Goal: Task Accomplishment & Management: Use online tool/utility

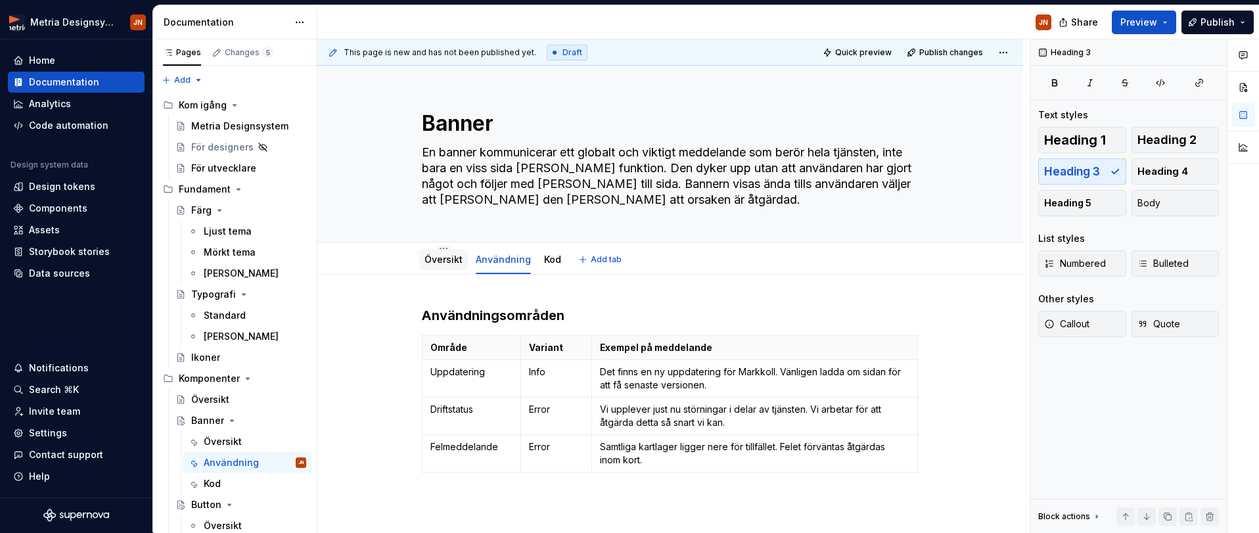
click at [438, 259] on link "Översikt" at bounding box center [444, 259] width 38 height 11
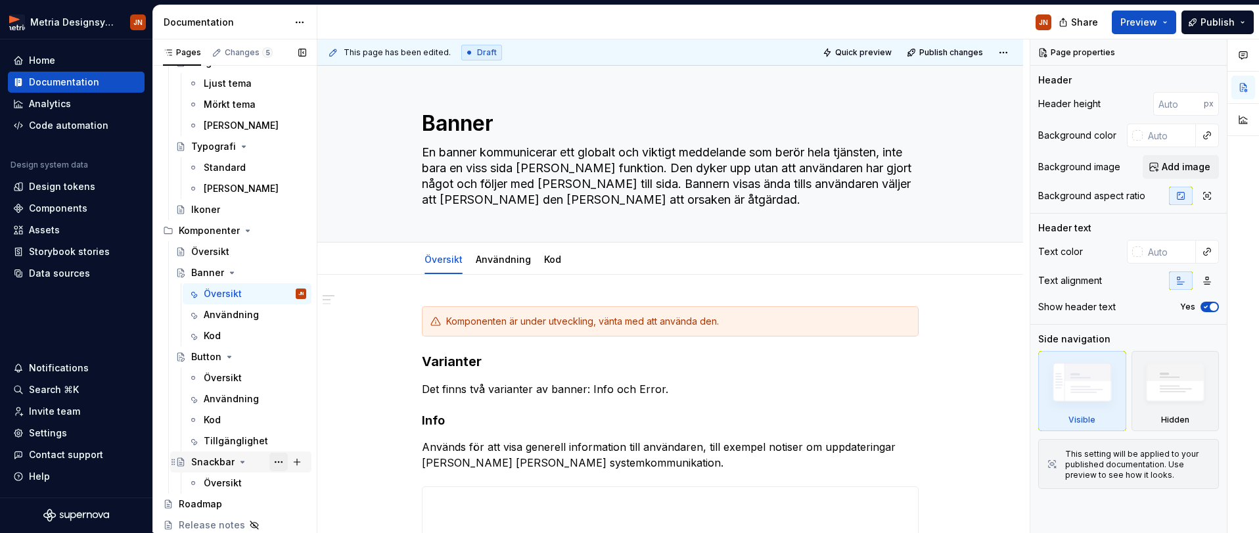
click at [277, 460] on button "Page tree" at bounding box center [278, 462] width 18 height 18
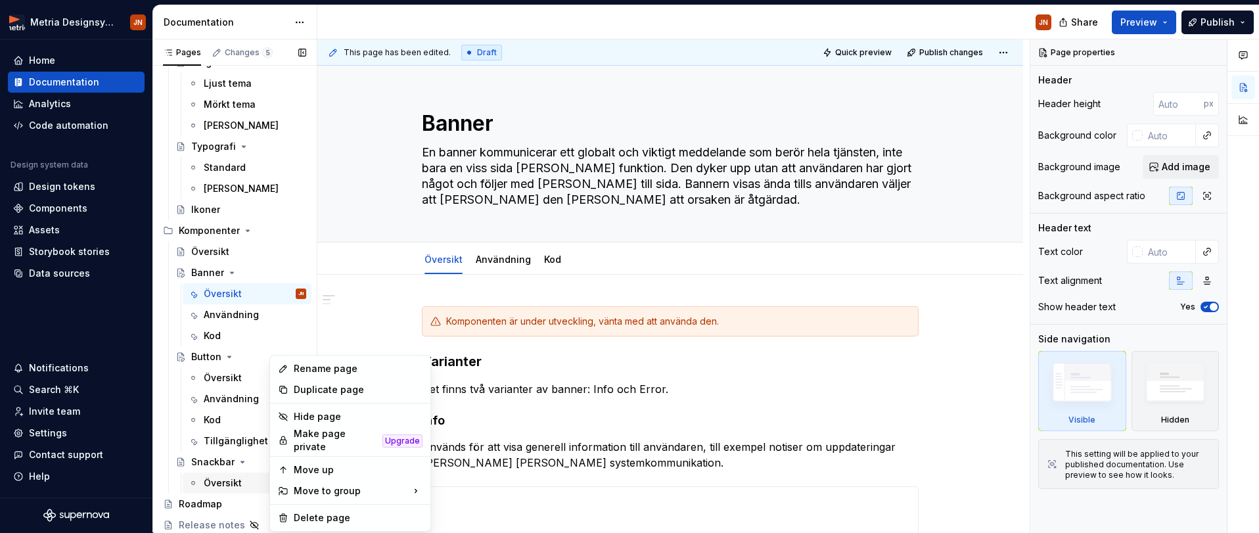
click at [218, 473] on div "Pages Changes 5 Add Accessibility guide for tree Page tree. Navigate the tree w…" at bounding box center [234, 288] width 164 height 499
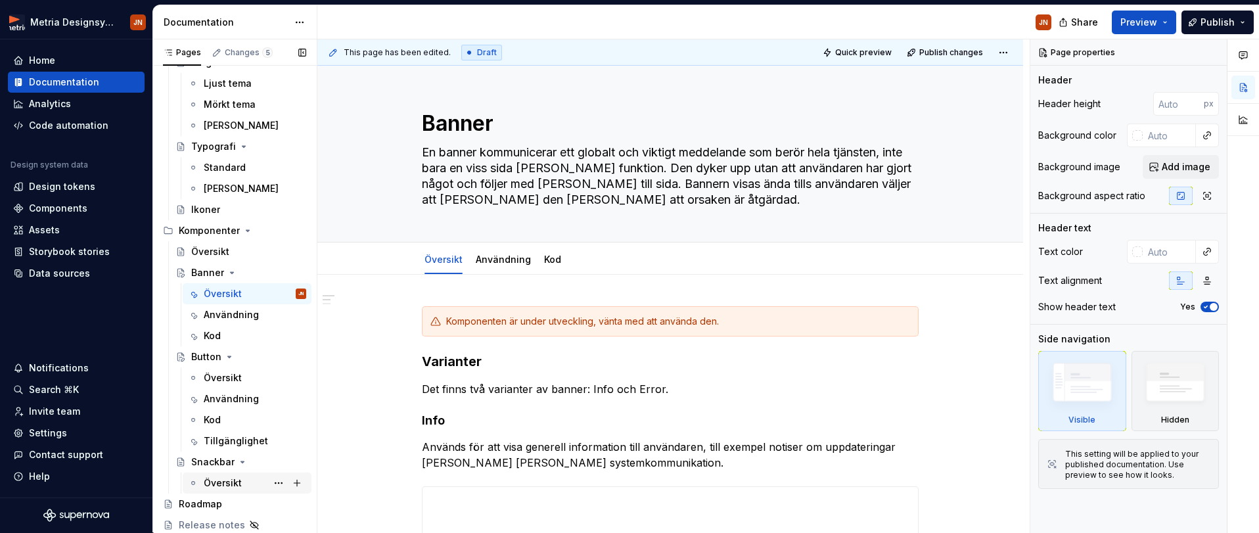
click at [220, 482] on div "Översikt" at bounding box center [223, 482] width 38 height 13
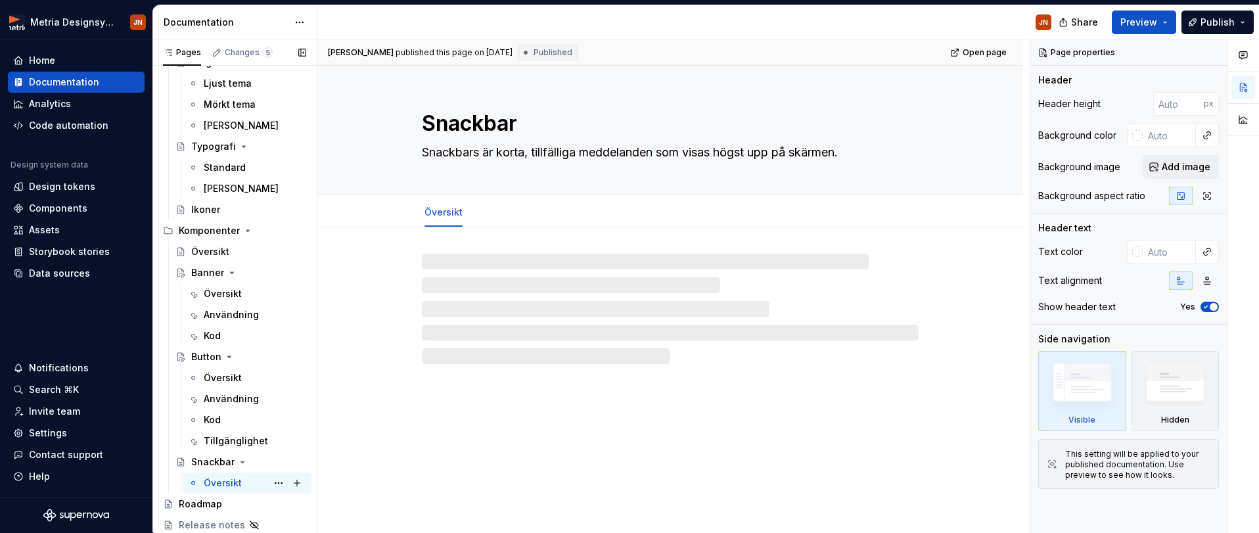
click at [220, 482] on div "Översikt" at bounding box center [223, 482] width 38 height 13
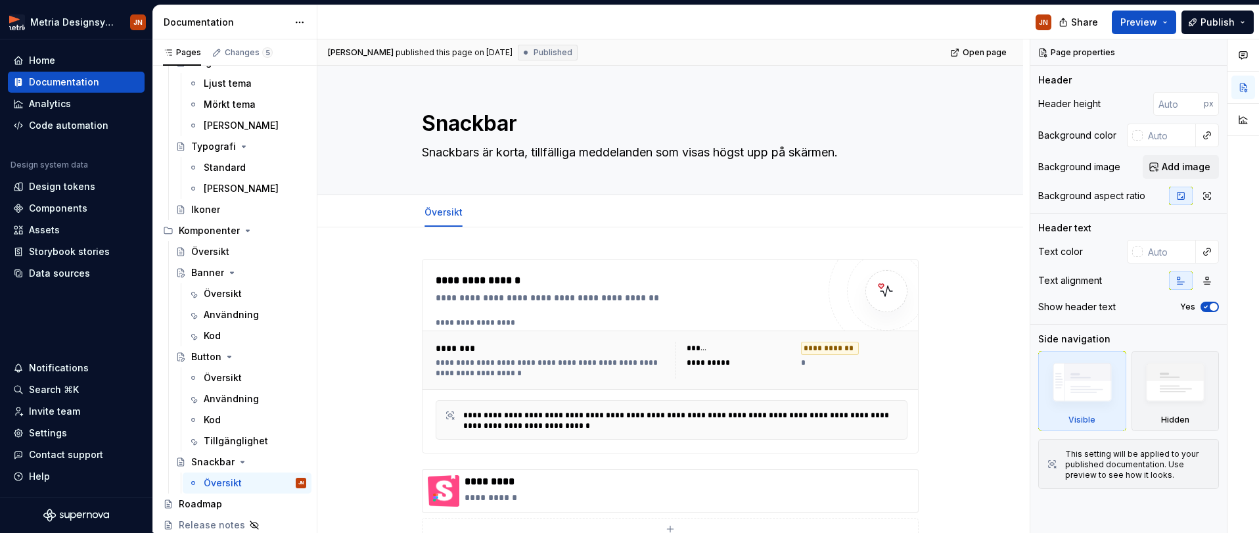
click at [546, 58] on div "Published" at bounding box center [548, 53] width 60 height 16
click at [551, 48] on span "Published" at bounding box center [553, 52] width 39 height 11
click at [276, 483] on button "Page tree" at bounding box center [278, 483] width 18 height 18
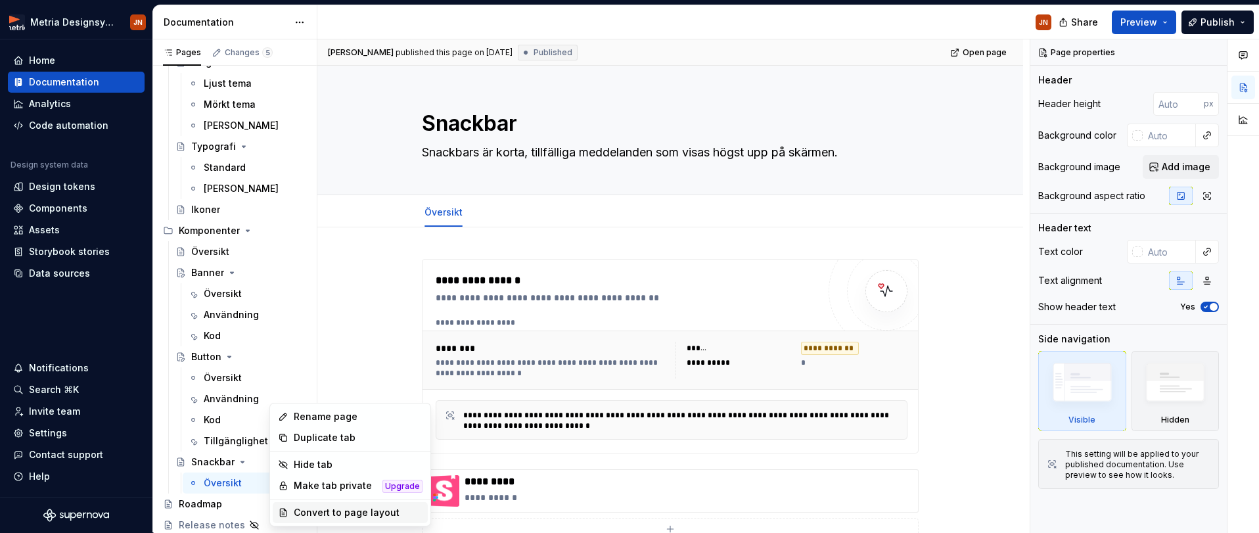
click at [304, 513] on div "Convert to page layout" at bounding box center [358, 512] width 129 height 13
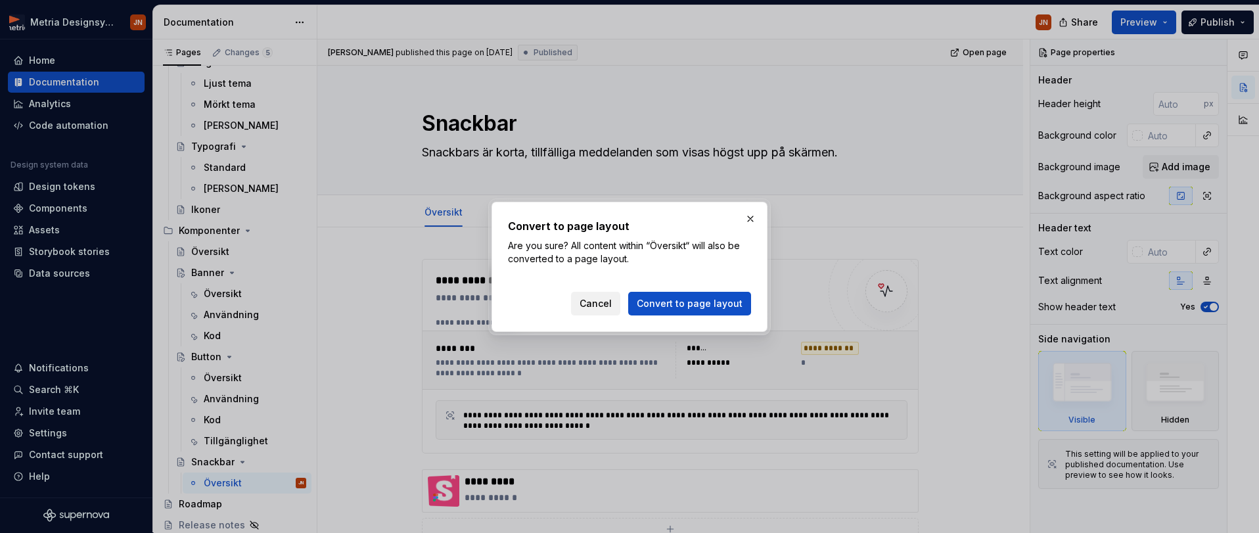
click at [610, 301] on span "Cancel" at bounding box center [596, 303] width 32 height 13
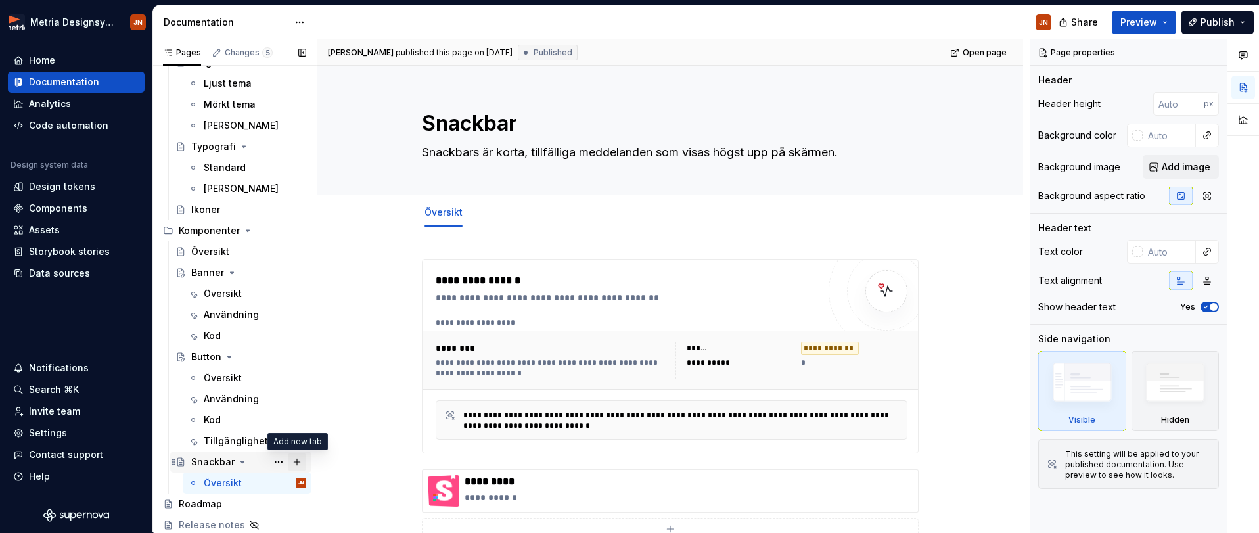
click at [298, 462] on button "Page tree" at bounding box center [297, 462] width 18 height 18
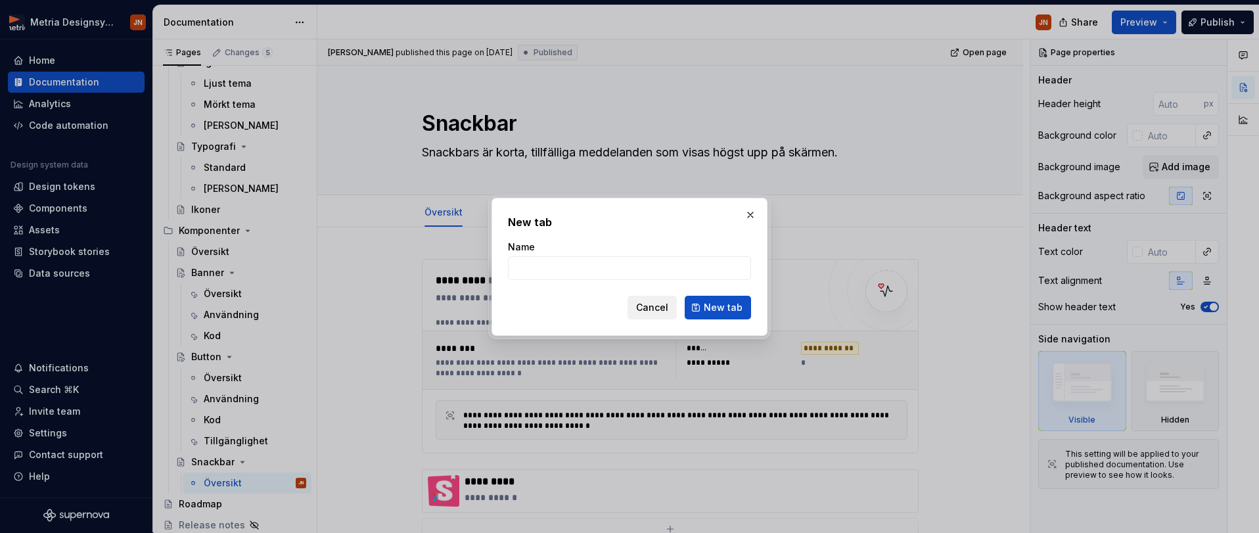
click at [649, 312] on span "Cancel" at bounding box center [652, 307] width 32 height 13
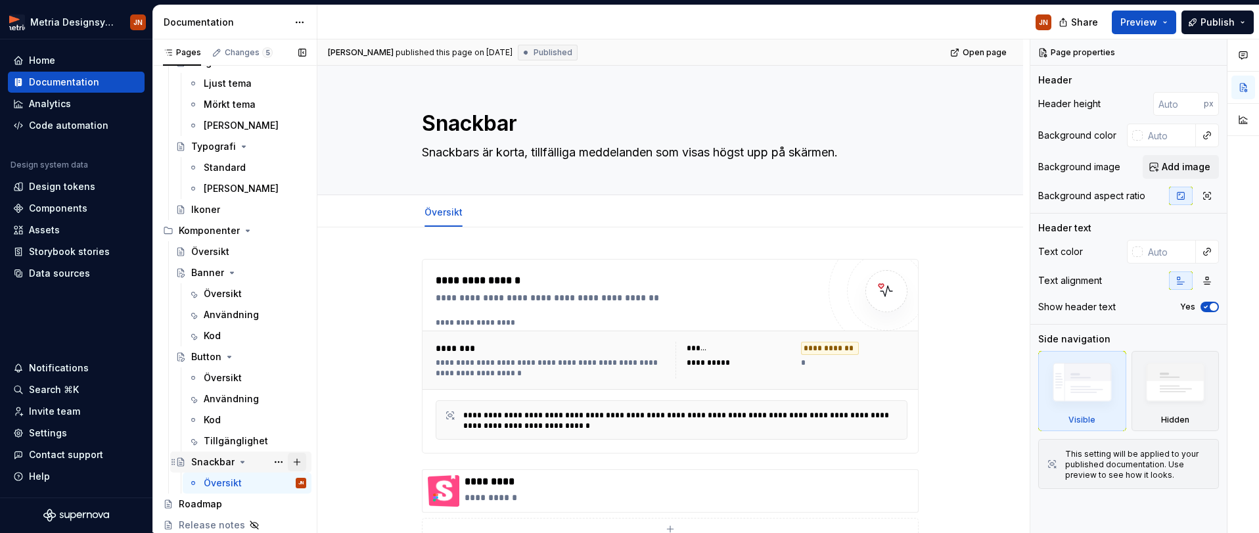
click at [296, 461] on button "Page tree" at bounding box center [297, 462] width 18 height 18
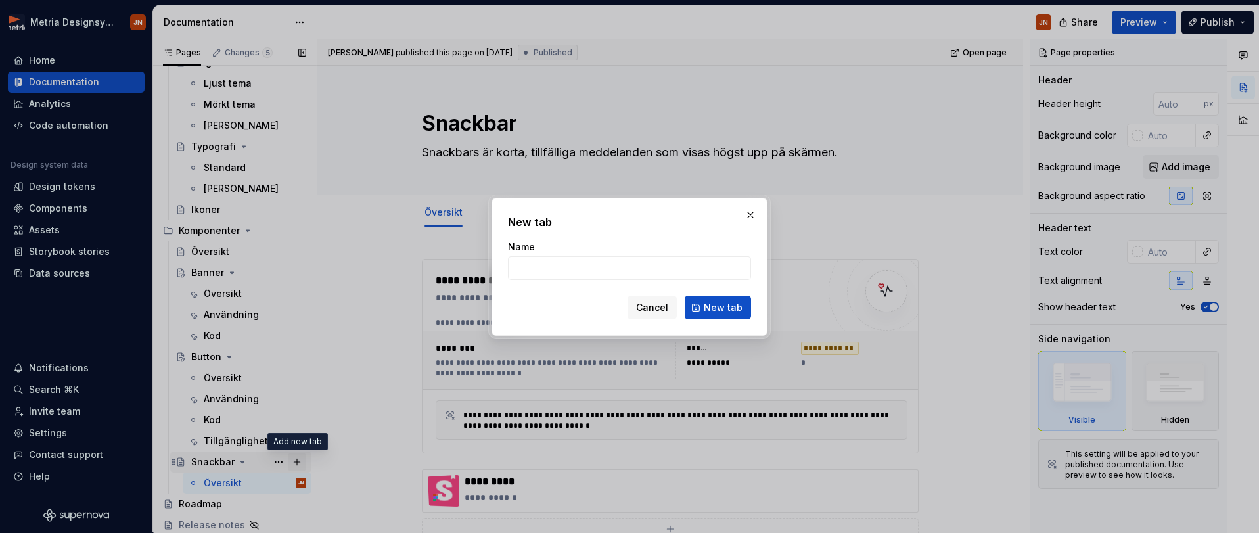
type textarea "*"
type input "Test"
click at [710, 311] on span "New tab" at bounding box center [723, 307] width 39 height 13
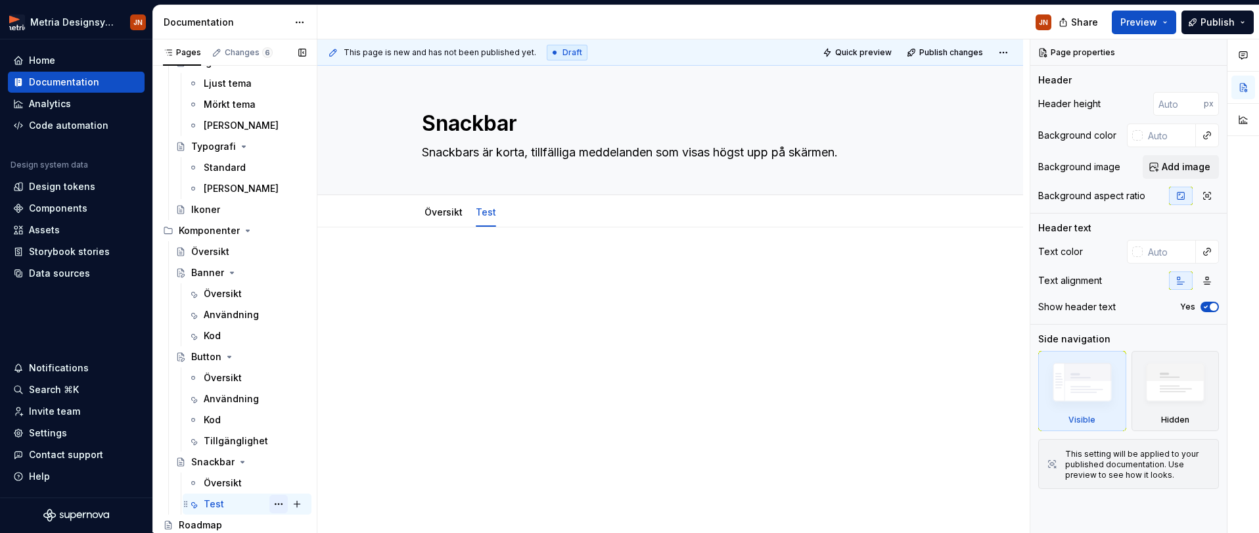
click at [280, 503] on button "Page tree" at bounding box center [278, 504] width 18 height 18
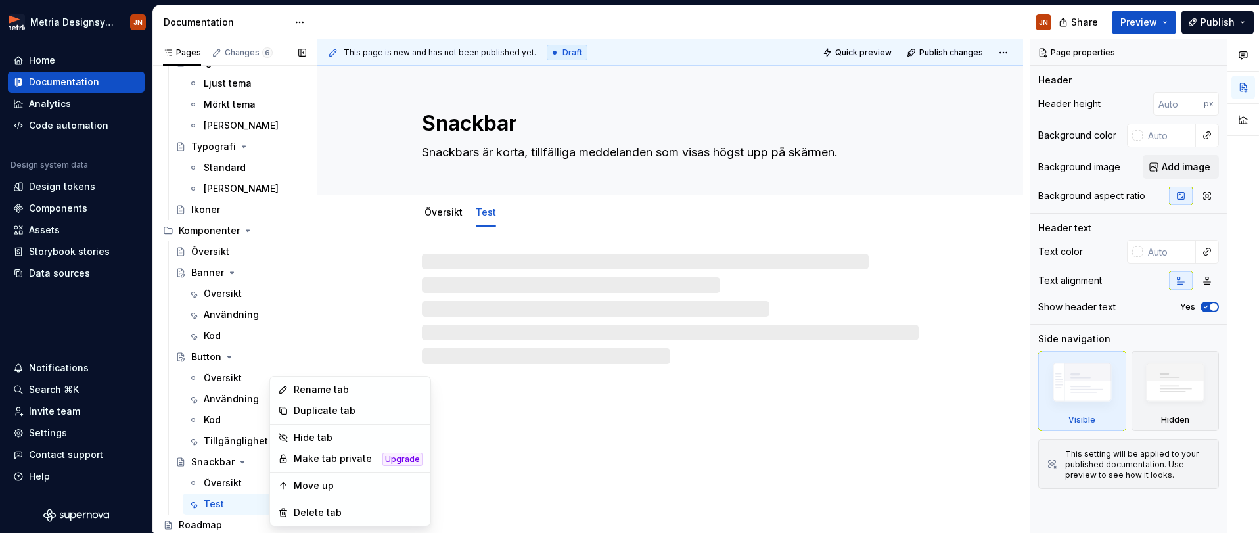
click at [237, 499] on div "Pages Changes 6 Add Accessibility guide for tree Page tree. Navigate the tree w…" at bounding box center [234, 288] width 164 height 499
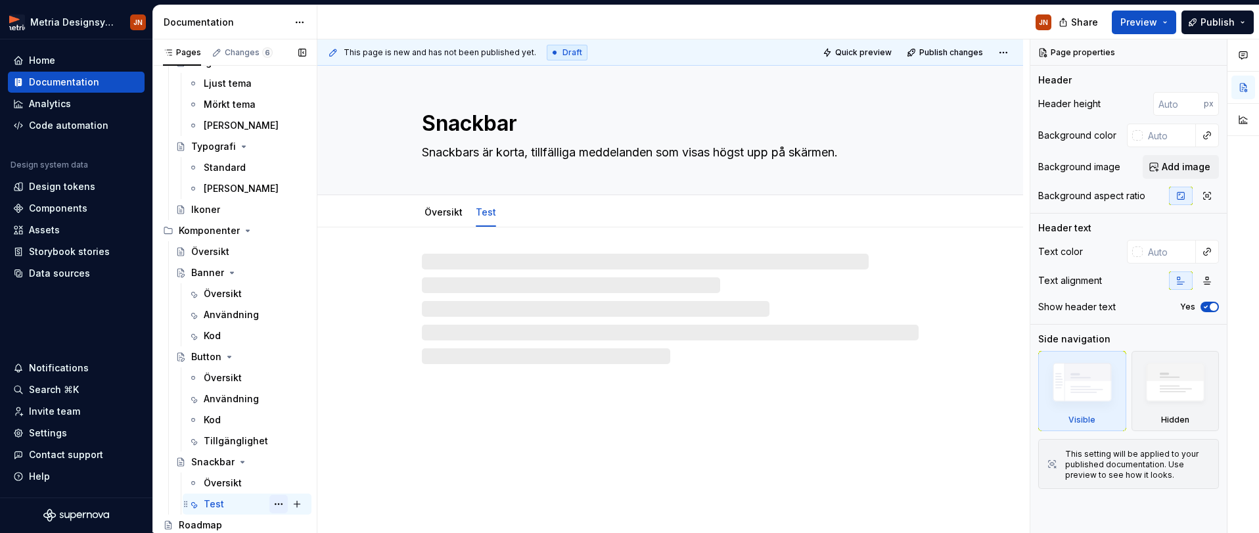
click at [281, 501] on button "Page tree" at bounding box center [278, 504] width 18 height 18
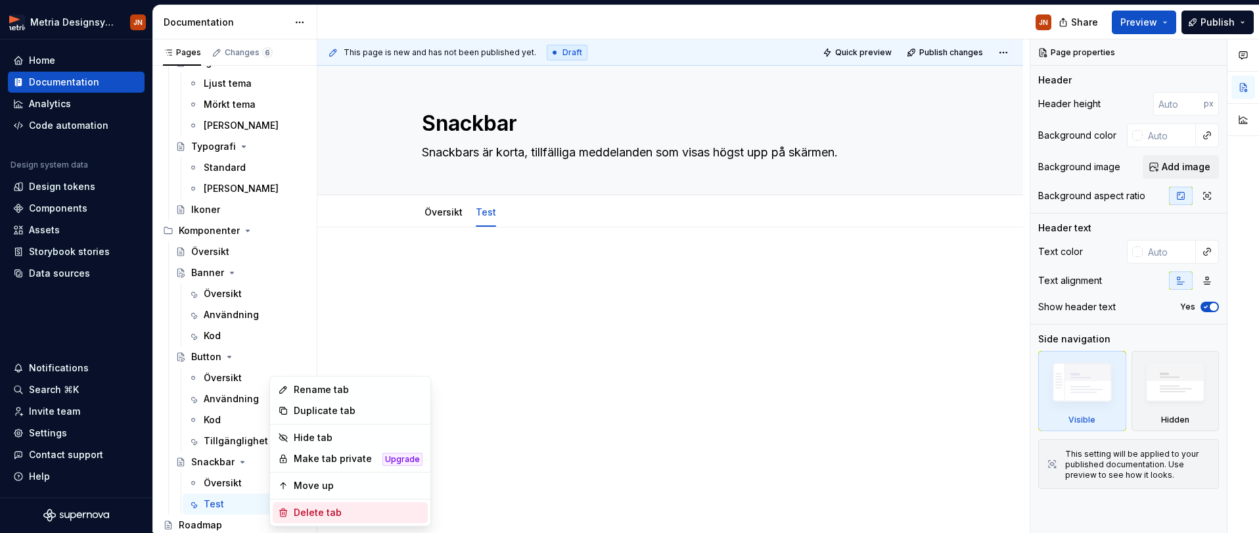
click at [298, 507] on div "Delete tab" at bounding box center [358, 512] width 129 height 13
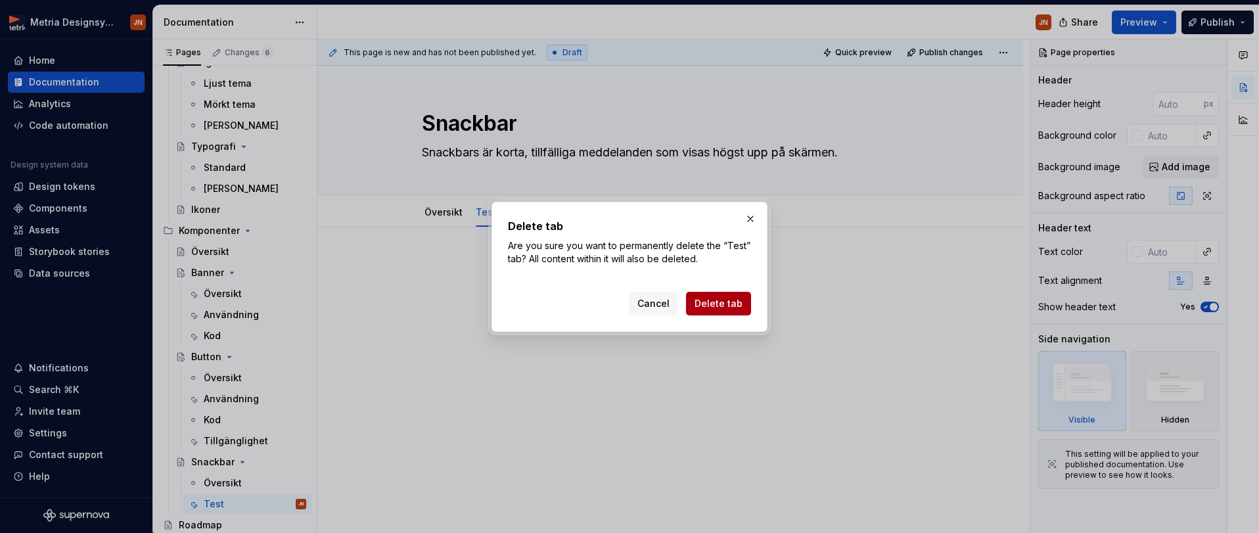
click at [734, 300] on span "Delete tab" at bounding box center [719, 303] width 48 height 13
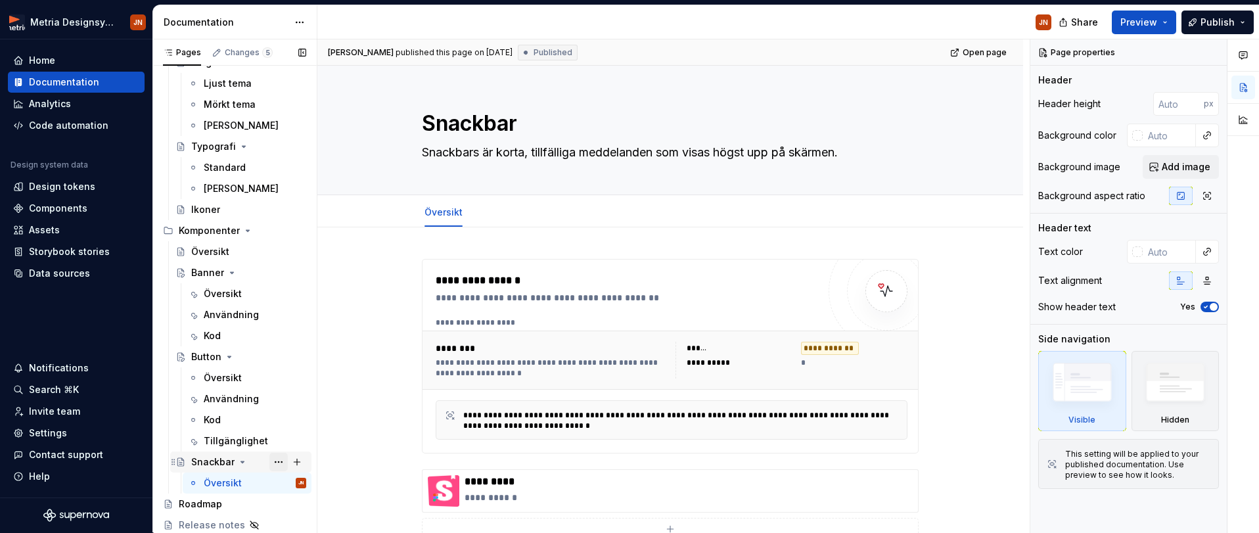
click at [280, 459] on button "Page tree" at bounding box center [278, 462] width 18 height 18
click at [248, 476] on div "Pages Changes 5 Add Accessibility guide for tree Page tree. Navigate the tree w…" at bounding box center [234, 288] width 164 height 499
click at [275, 483] on button "Page tree" at bounding box center [278, 483] width 18 height 18
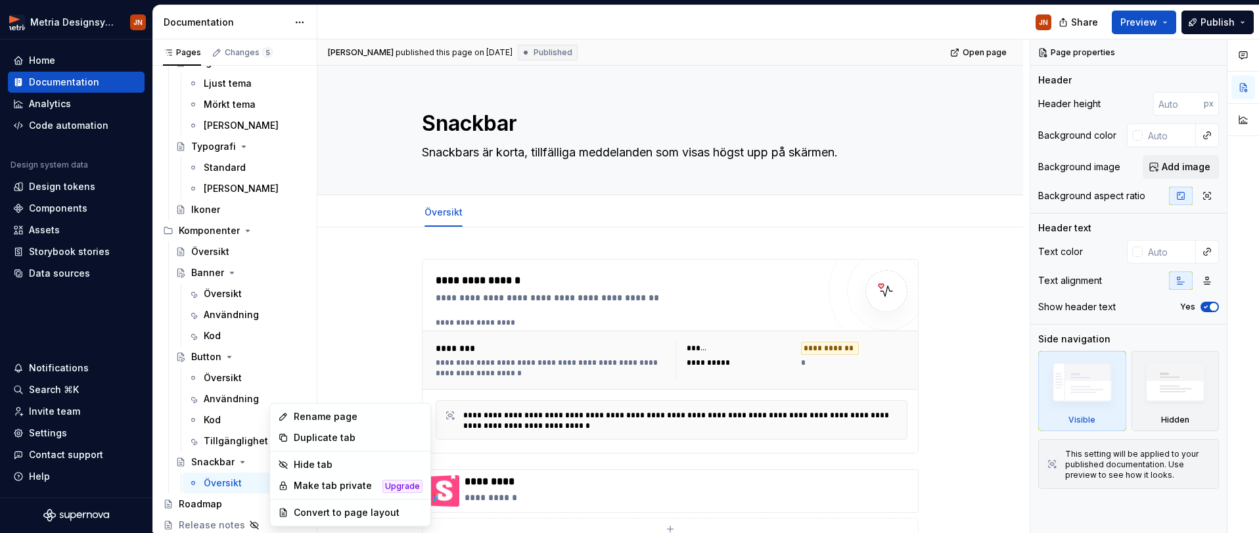
click at [390, 279] on html "Metria Designsystem JN Home Documentation Analytics Code automation Design syst…" at bounding box center [629, 266] width 1259 height 533
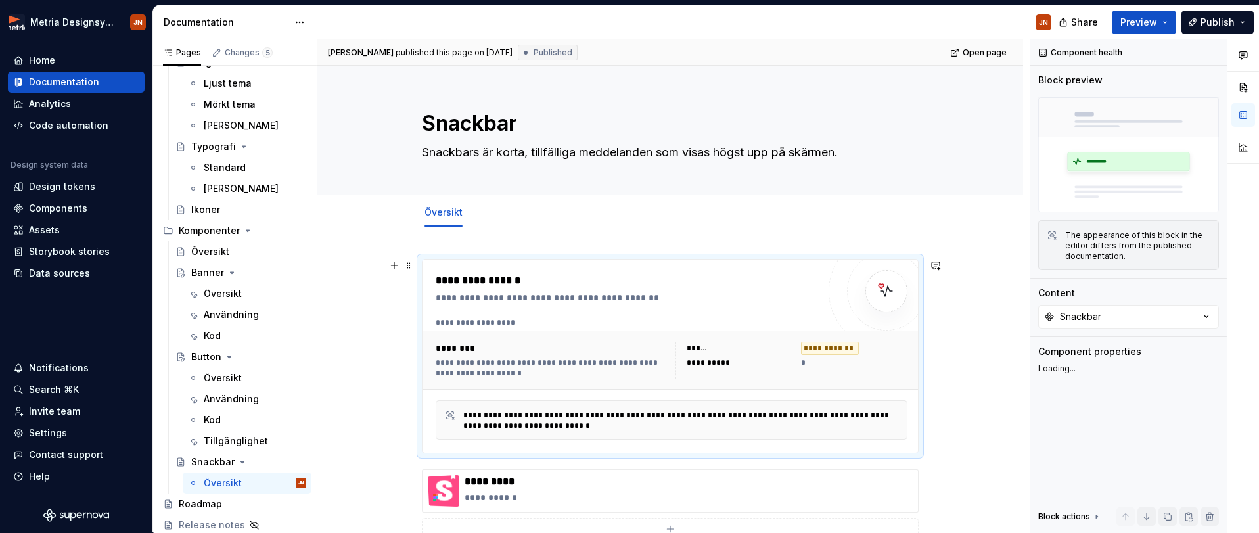
click at [818, 302] on div "**********" at bounding box center [627, 297] width 382 height 13
click at [1042, 426] on div at bounding box center [1045, 426] width 11 height 11
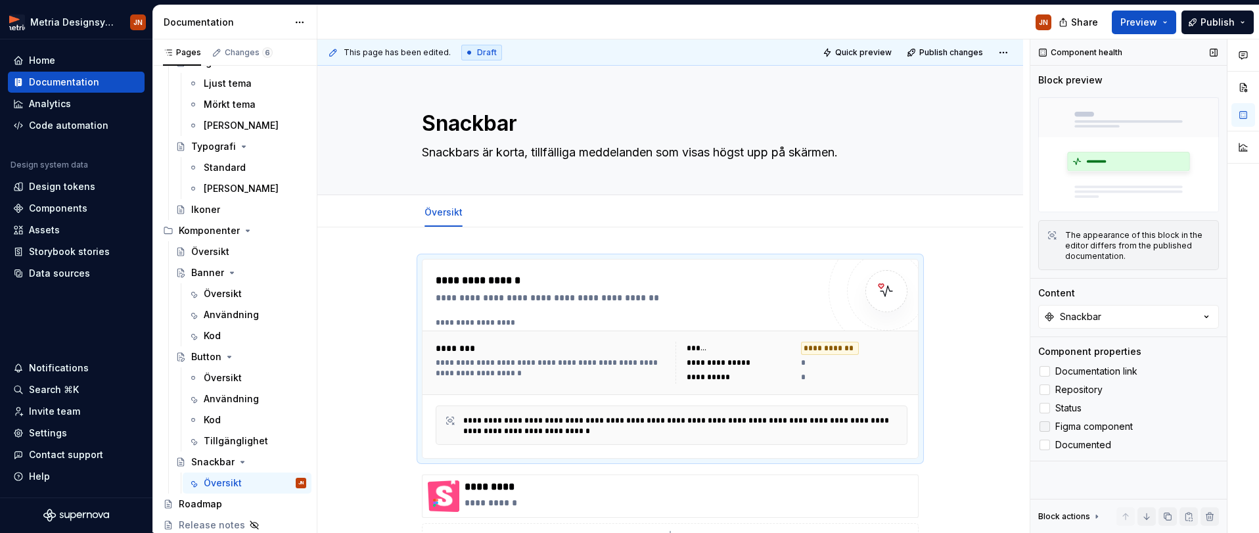
click at [1045, 427] on icon at bounding box center [1045, 427] width 0 height 0
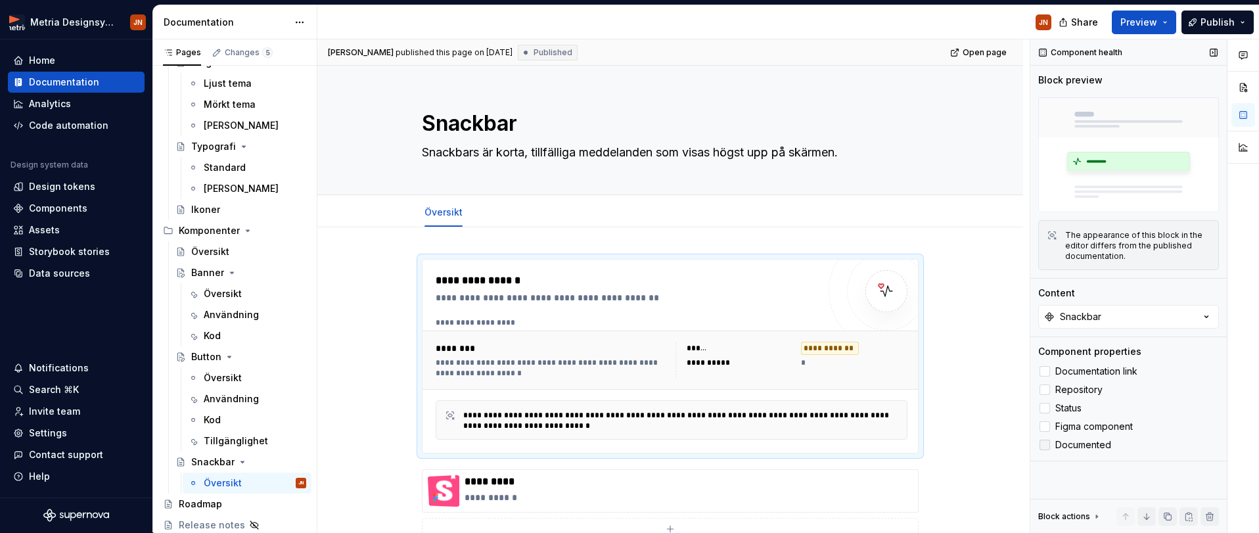
click at [1045, 445] on icon at bounding box center [1045, 445] width 0 height 0
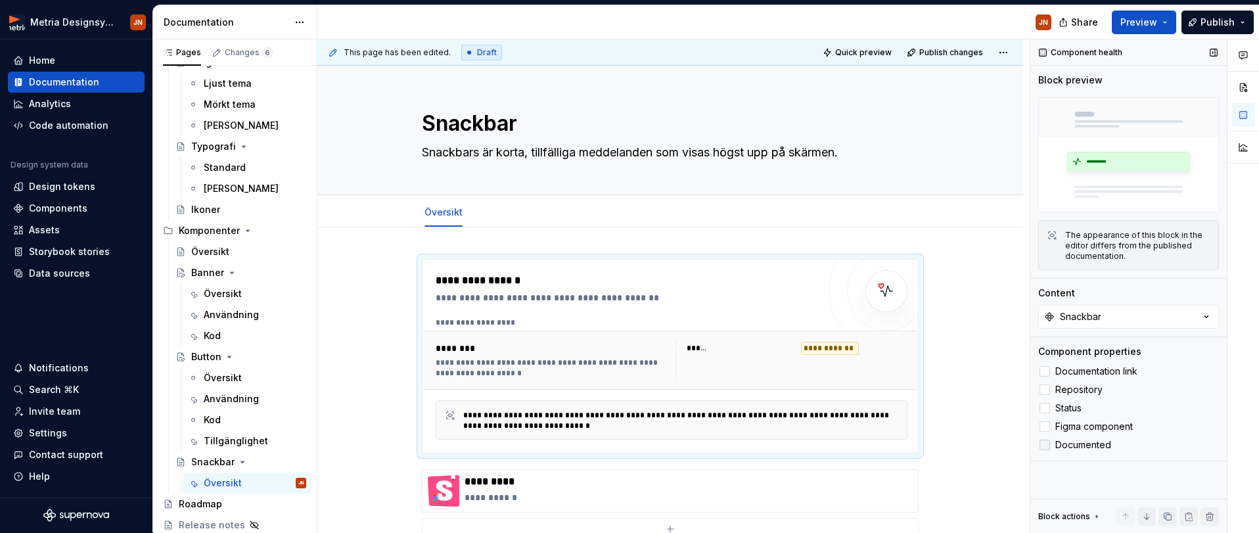
click at [1044, 441] on div at bounding box center [1045, 445] width 11 height 11
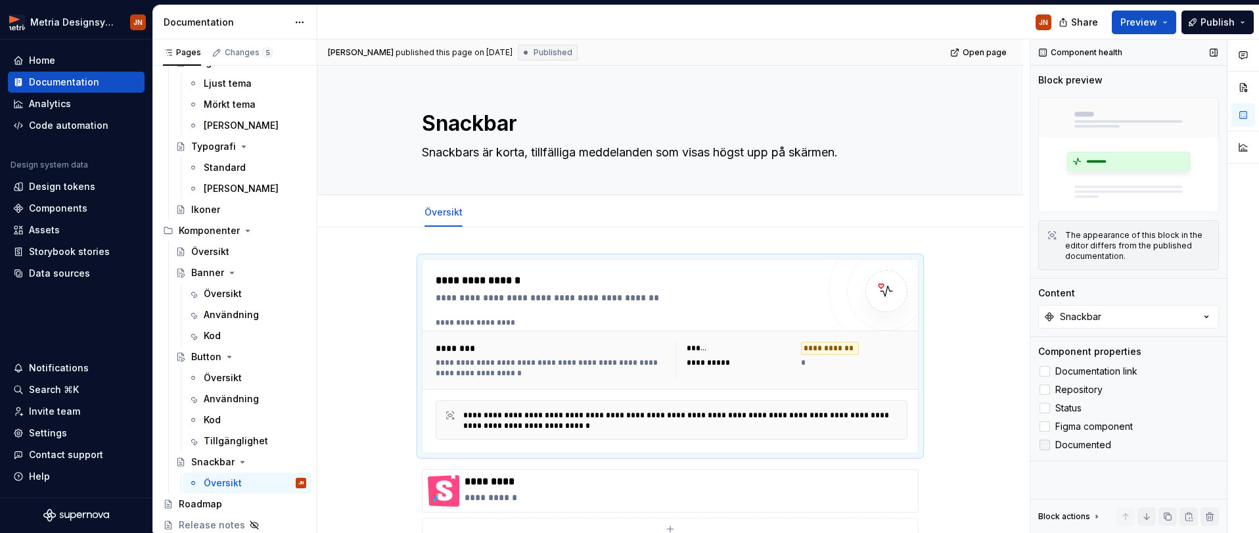
click at [1045, 445] on icon at bounding box center [1045, 445] width 0 height 0
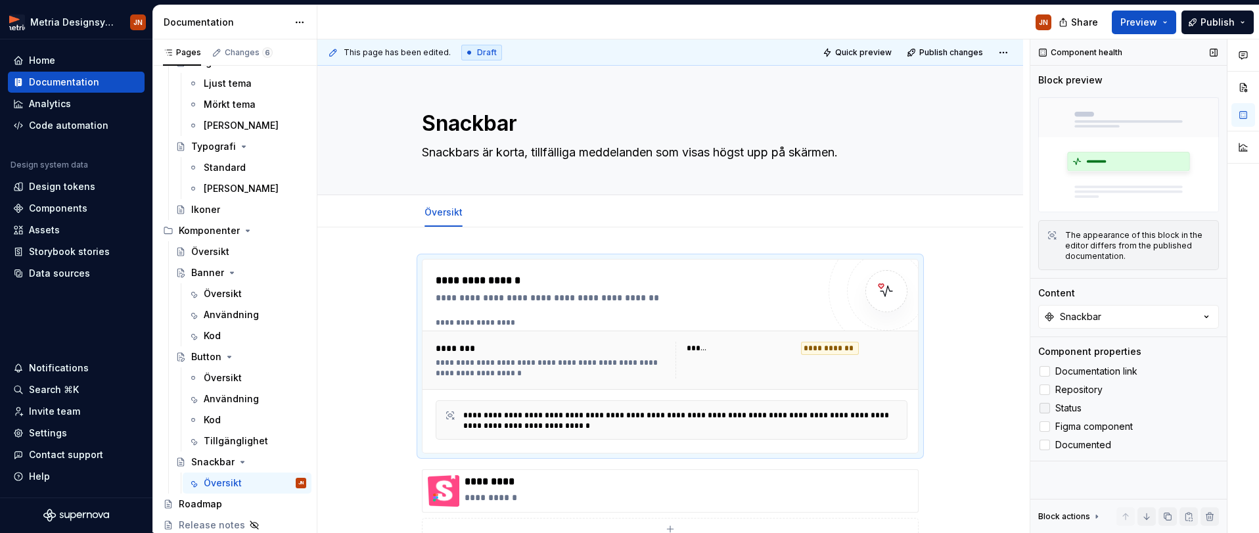
click at [1045, 408] on icon at bounding box center [1045, 408] width 0 height 0
click at [76, 203] on div "Components" at bounding box center [58, 208] width 58 height 13
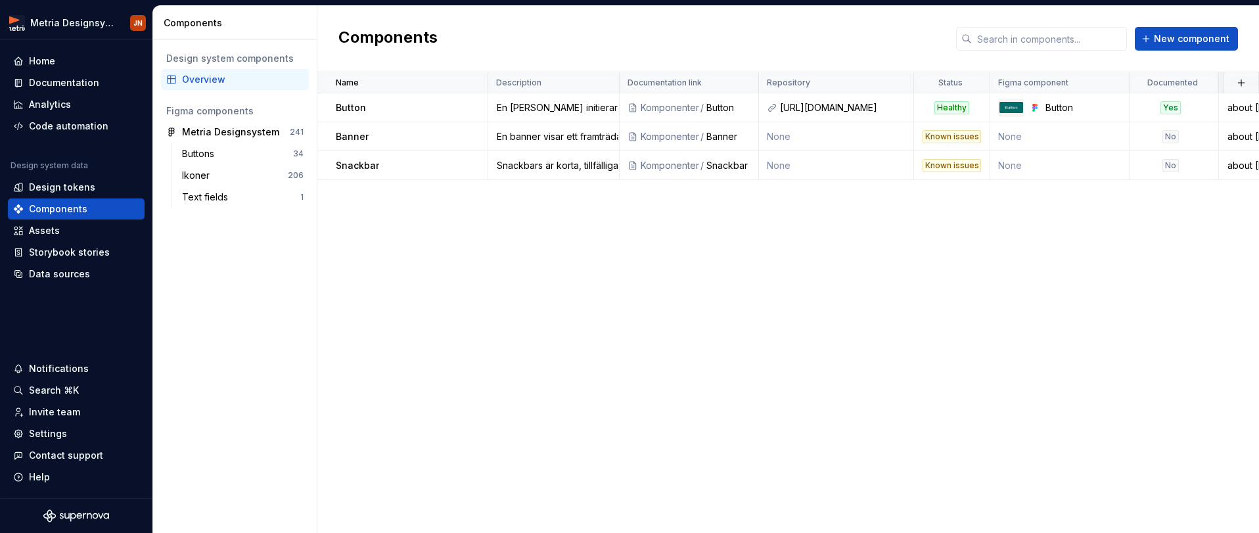
click at [232, 78] on div "Overview" at bounding box center [243, 79] width 122 height 13
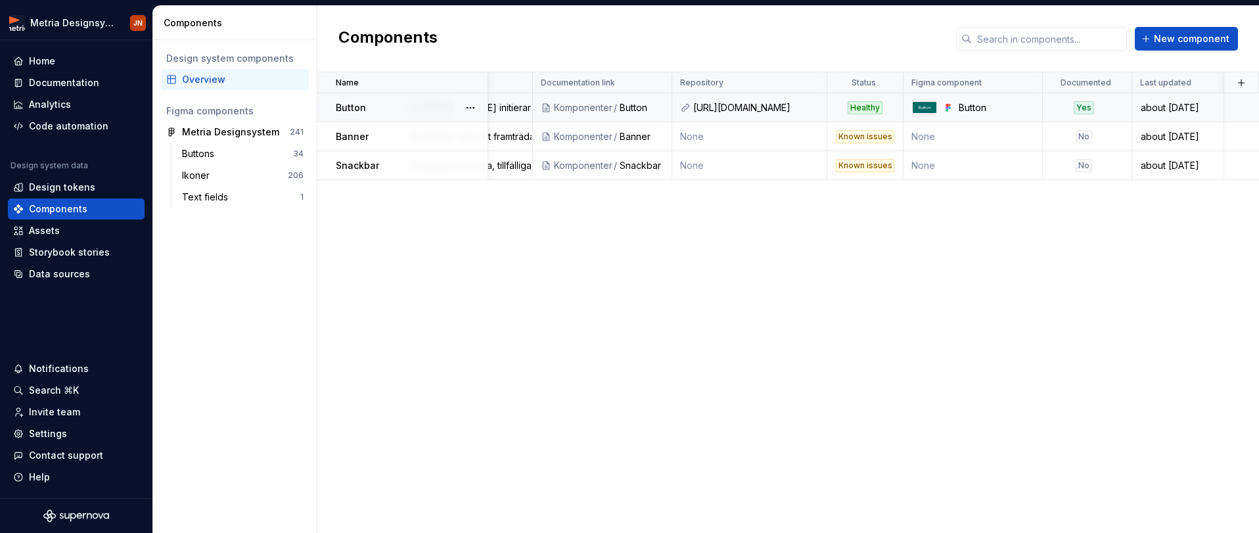
scroll to position [0, 81]
click at [927, 137] on td "None" at bounding box center [978, 136] width 139 height 29
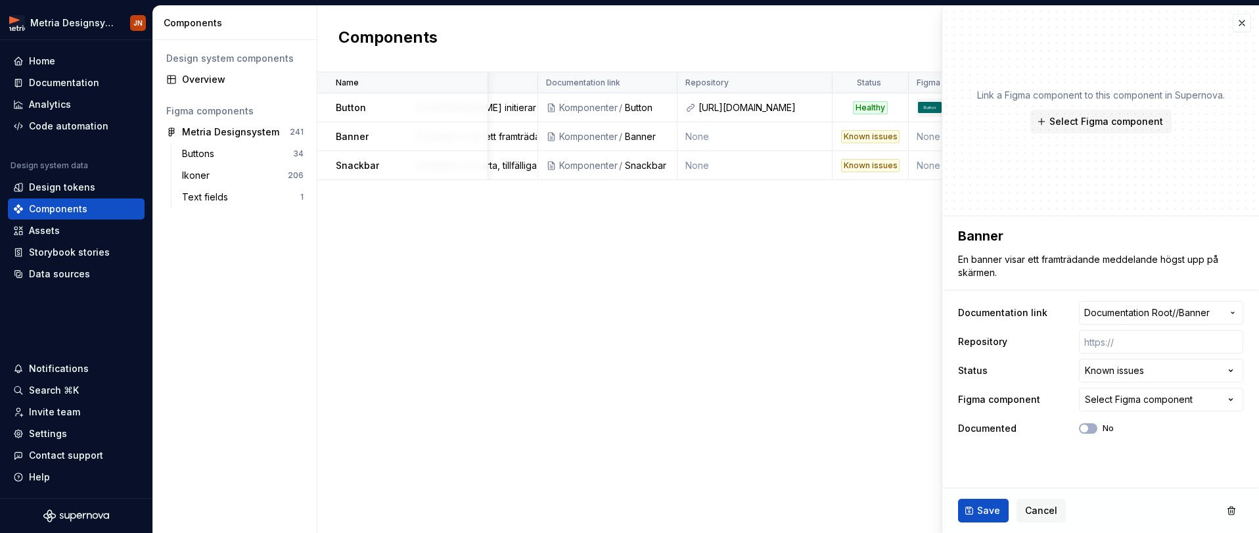
type textarea "*"
click at [54, 63] on div "Home" at bounding box center [42, 61] width 26 height 13
